Goal: Check status

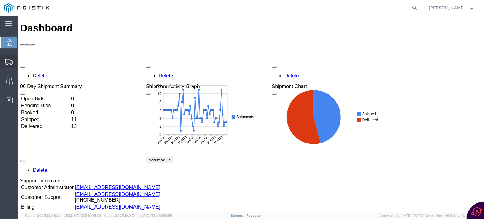
click at [9, 63] on icon at bounding box center [9, 62] width 8 height 6
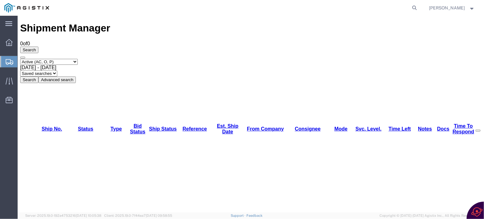
click at [56, 65] on b at bounding box center [56, 67] width 0 height 5
click at [57, 70] on select "Saved searches" at bounding box center [38, 73] width 37 height 6
click at [77, 59] on select "Select status Active (AC, O, P) All Approved Awaiting Confirmation (AC) Booked …" at bounding box center [49, 62] width 58 height 6
select select "ALL"
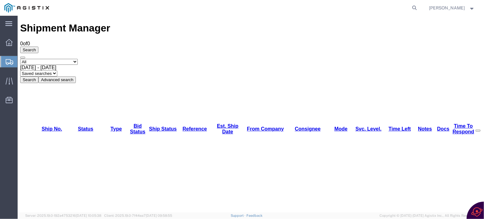
click at [20, 59] on select "Select status Active (AC, O, P) All Approved Awaiting Confirmation (AC) Booked …" at bounding box center [49, 62] width 58 height 6
click at [38, 76] on button "Search" at bounding box center [29, 79] width 18 height 7
click at [356, 126] on link "Svc. Level." at bounding box center [368, 128] width 26 height 5
